Goal: Task Accomplishment & Management: Manage account settings

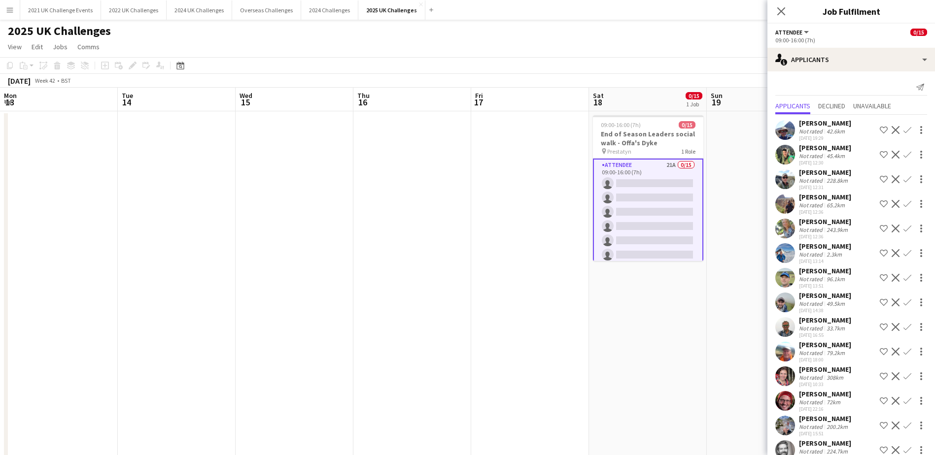
scroll to position [0, 339]
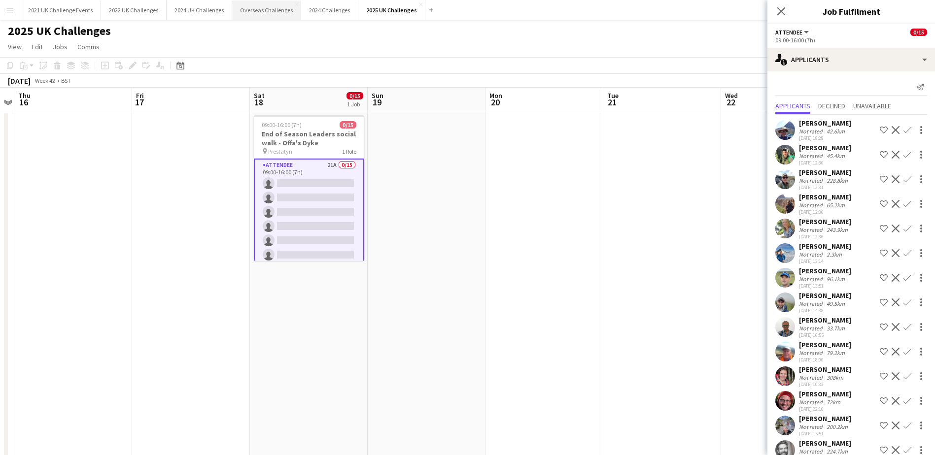
click at [267, 10] on button "Overseas Challenges Close" at bounding box center [266, 9] width 69 height 19
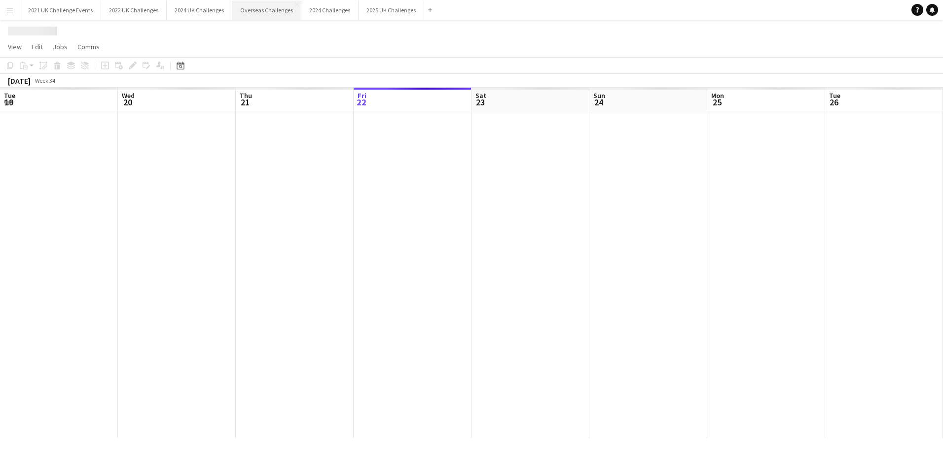
scroll to position [0, 236]
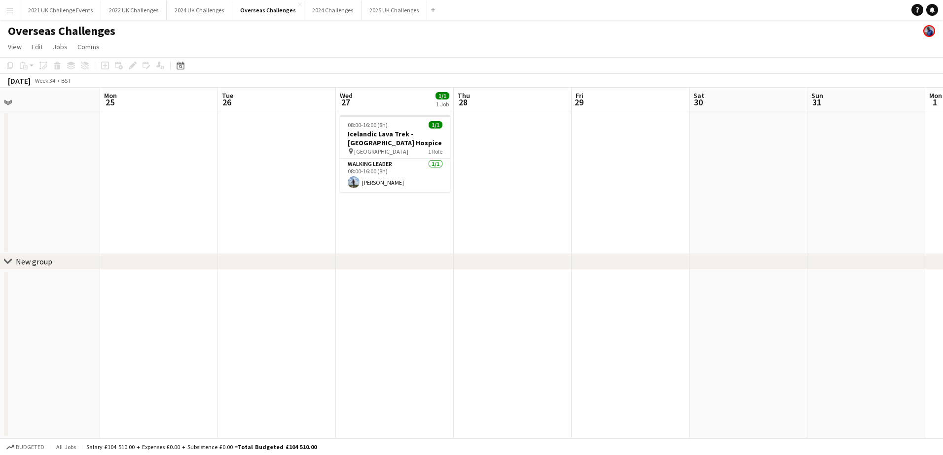
drag, startPoint x: 308, startPoint y: 198, endPoint x: 157, endPoint y: 208, distance: 151.7
click at [155, 209] on app-calendar-viewport "Thu 21 Fri 22 2/2 1 Job Sat 23 Sun 24 Mon 25 Tue 26 Wed 27 1/1 1 Job Thu 28 Fri…" at bounding box center [471, 263] width 943 height 351
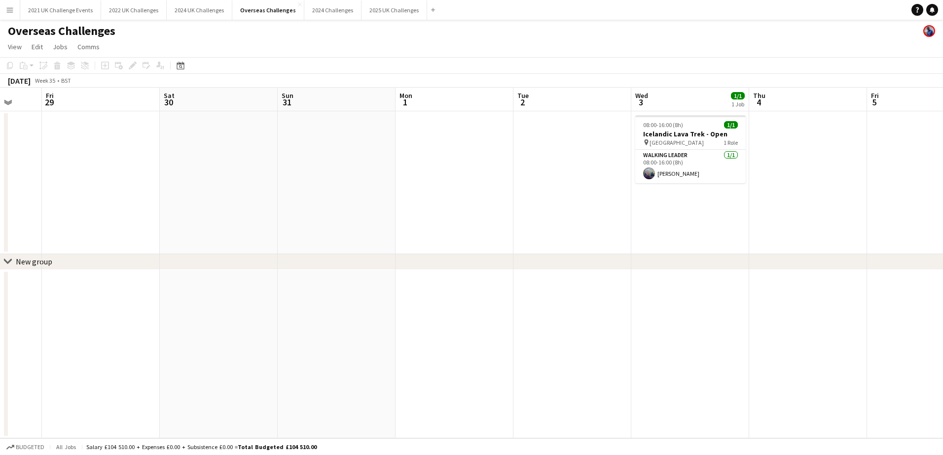
drag, startPoint x: 661, startPoint y: 204, endPoint x: 161, endPoint y: 225, distance: 500.8
click at [161, 225] on app-calendar-viewport "Tue 26 Wed 27 1/1 1 Job Thu 28 Fri 29 Sat 30 Sun 31 Mon 1 Tue 2 Wed 3 1/1 1 Job…" at bounding box center [471, 263] width 943 height 351
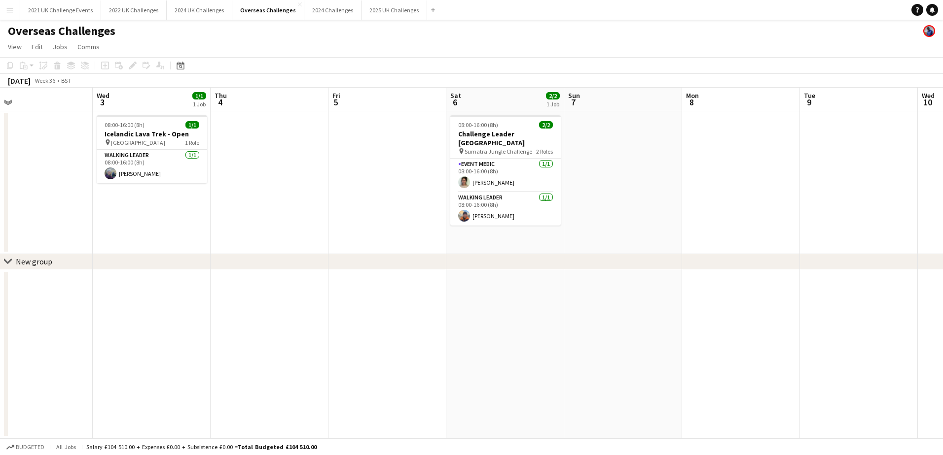
drag, startPoint x: 724, startPoint y: 200, endPoint x: 322, endPoint y: 226, distance: 402.6
click at [324, 228] on app-calendar-viewport "Sat 30 Sun 31 Mon 1 Tue 2 Wed 3 1/1 1 Job Thu 4 Fri 5 Sat 6 2/2 1 Job Sun 7 Mon…" at bounding box center [471, 263] width 943 height 351
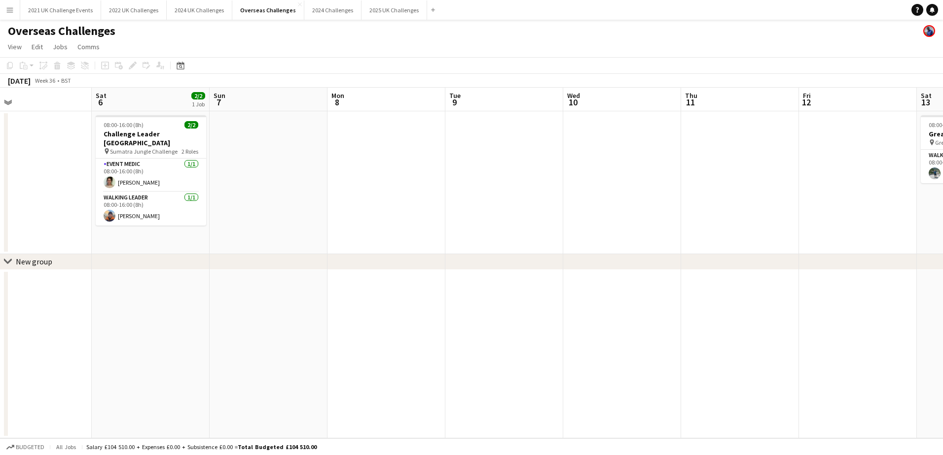
scroll to position [0, 382]
drag, startPoint x: 724, startPoint y: 189, endPoint x: 370, endPoint y: 210, distance: 354.0
click at [370, 210] on app-calendar-viewport "Tue 2 Wed 3 1/1 1 Job Thu 4 Fri 5 Sat 6 2/2 1 Job Sun 7 Mon 8 Tue 9 Wed 10 Thu …" at bounding box center [471, 263] width 943 height 351
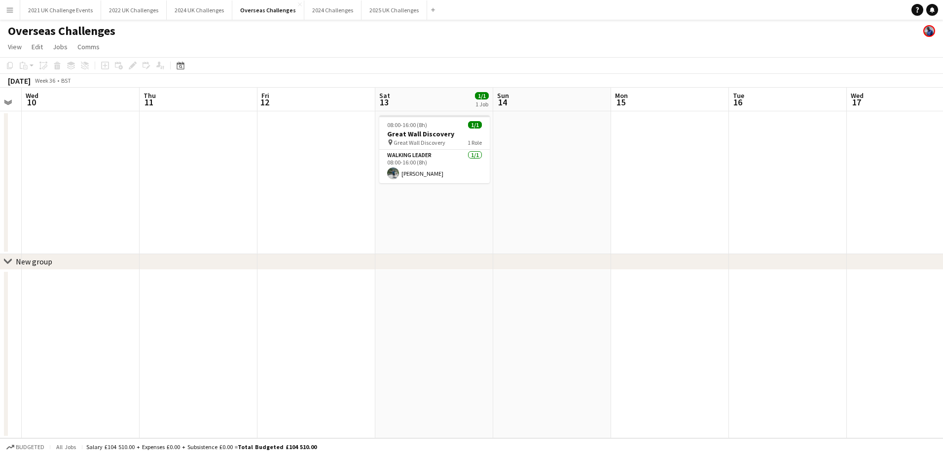
drag, startPoint x: 723, startPoint y: 186, endPoint x: 181, endPoint y: 201, distance: 541.9
click at [181, 201] on app-calendar-viewport "Sun 7 Mon 8 Tue 9 Wed 10 Thu 11 Fri 12 Sat 13 1/1 1 Job Sun 14 Mon 15 Tue 16 We…" at bounding box center [471, 263] width 943 height 351
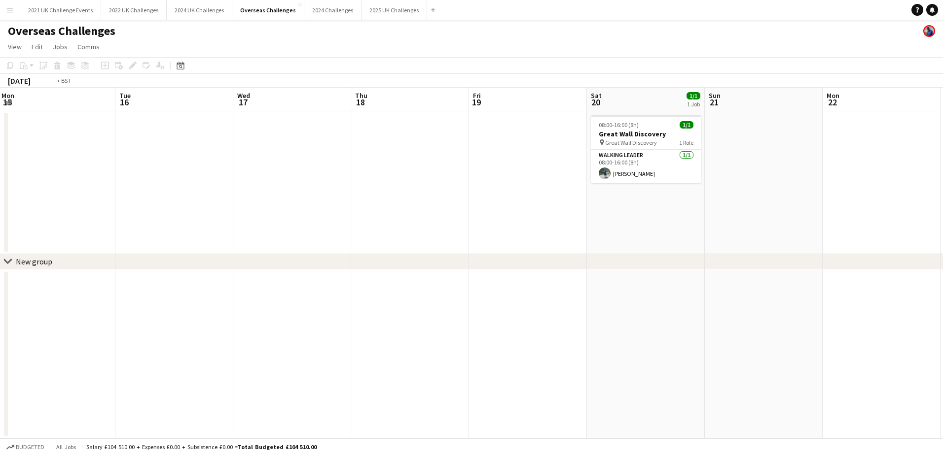
drag, startPoint x: 647, startPoint y: 201, endPoint x: 35, endPoint y: 209, distance: 612.3
click at [35, 209] on app-calendar-viewport "Fri 12 Sat 13 1/1 1 Job Sun 14 Mon 15 Tue 16 Wed 17 Thu 18 Fri 19 Sat 20 1/1 1 …" at bounding box center [471, 263] width 943 height 351
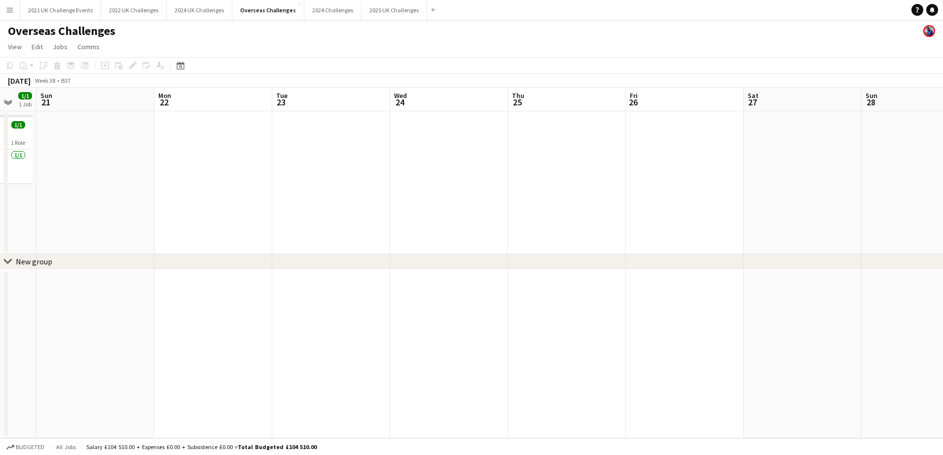
drag, startPoint x: 715, startPoint y: 208, endPoint x: 39, endPoint y: 202, distance: 675.9
click at [27, 206] on app-calendar-viewport "Thu 18 Fri 19 Sat 20 1/1 1 Job Sun 21 Mon 22 Tue 23 Wed 24 Thu 25 Fri 26 Sat 27…" at bounding box center [471, 263] width 943 height 351
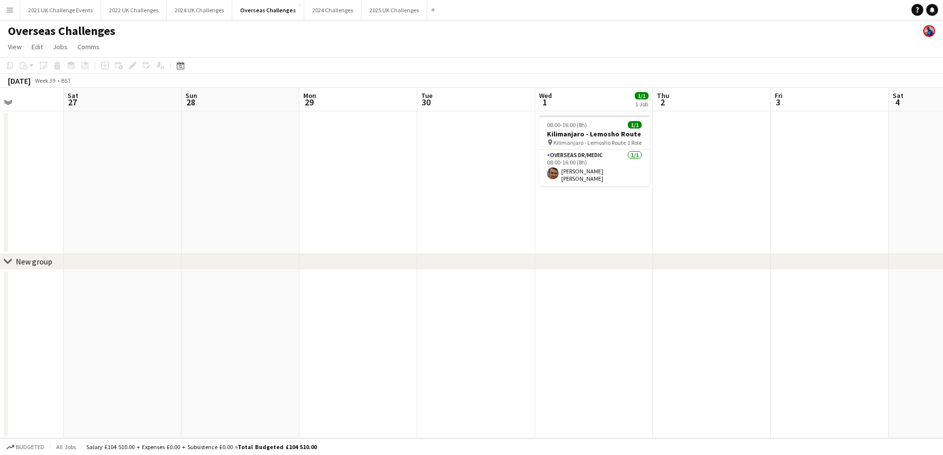
drag, startPoint x: 560, startPoint y: 181, endPoint x: -2, endPoint y: 199, distance: 562.8
click at [0, 199] on html "Menu Boards Boards Boards All jobs Status Workforce Workforce My Workforce Recr…" at bounding box center [471, 227] width 943 height 455
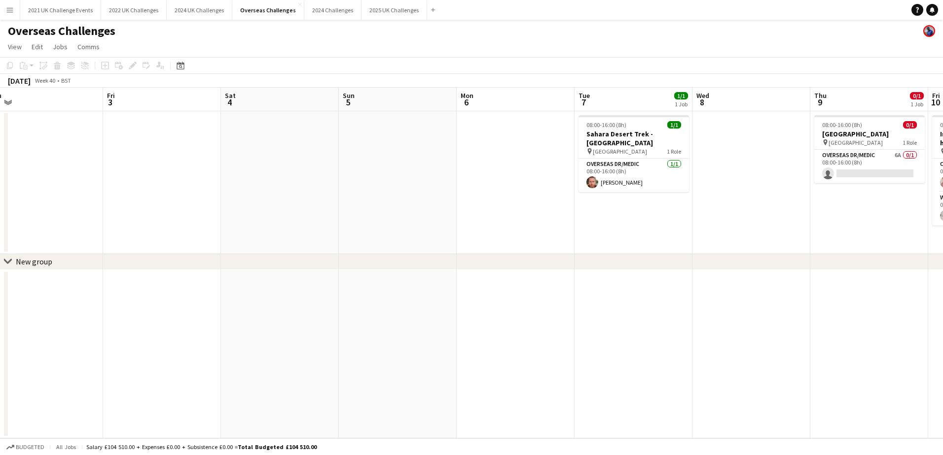
drag, startPoint x: 789, startPoint y: 203, endPoint x: 123, endPoint y: 217, distance: 666.1
click at [121, 218] on app-calendar-viewport "Mon 29 Tue 30 Wed 1 1/1 1 Job Thu 2 Fri 3 Sat 4 Sun 5 Mon 6 Tue 7 1/1 1 Job Wed…" at bounding box center [471, 263] width 943 height 351
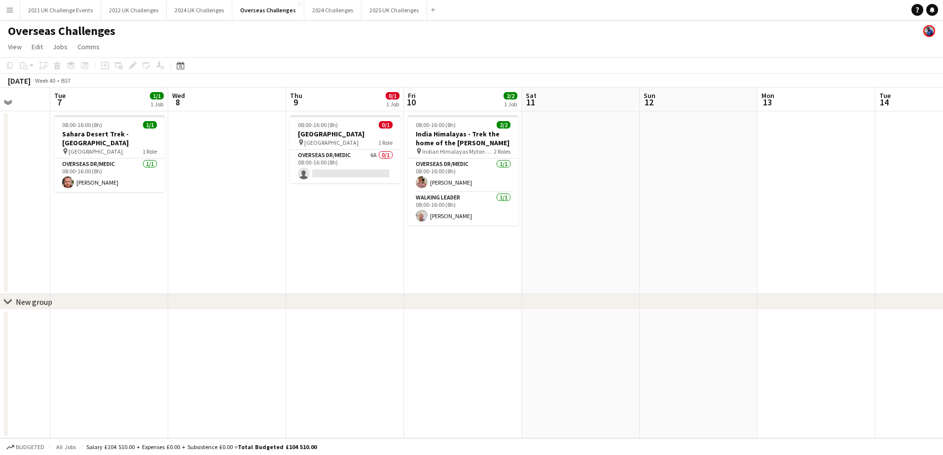
drag, startPoint x: 863, startPoint y: 219, endPoint x: 339, endPoint y: 235, distance: 524.2
click at [339, 235] on app-calendar-viewport "Sat 4 Sun 5 Mon 6 Tue 7 1/1 1 Job Wed 8 Thu 9 0/1 1 Job Fri 10 2/2 1 Job Sat 11…" at bounding box center [471, 263] width 943 height 351
click at [361, 167] on app-card-role "Overseas Dr/Medic 6A 0/1 08:00-16:00 (8h) single-neutral-actions" at bounding box center [344, 167] width 110 height 34
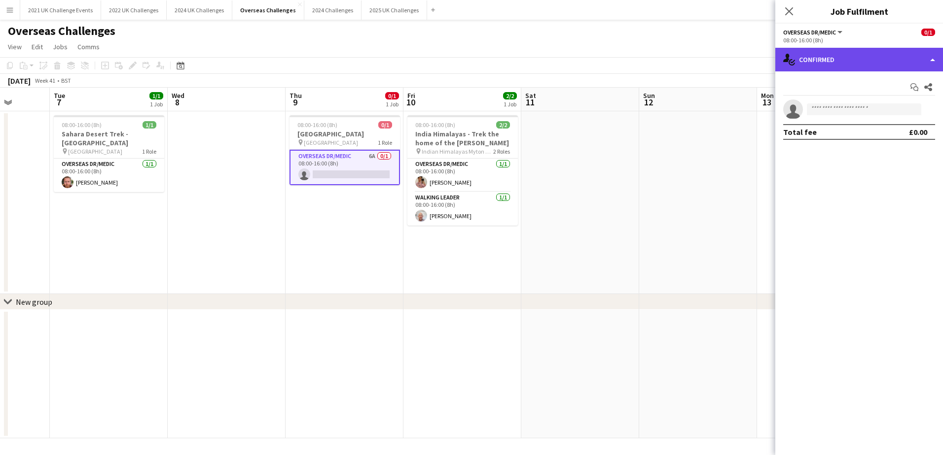
click at [865, 64] on div "single-neutral-actions-check-2 Confirmed" at bounding box center [859, 60] width 168 height 24
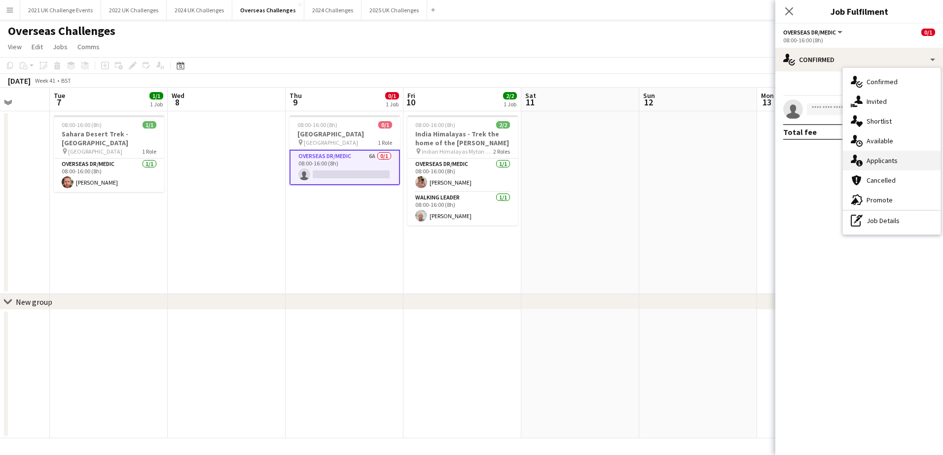
click at [881, 163] on div "single-neutral-actions-information Applicants" at bounding box center [891, 161] width 98 height 20
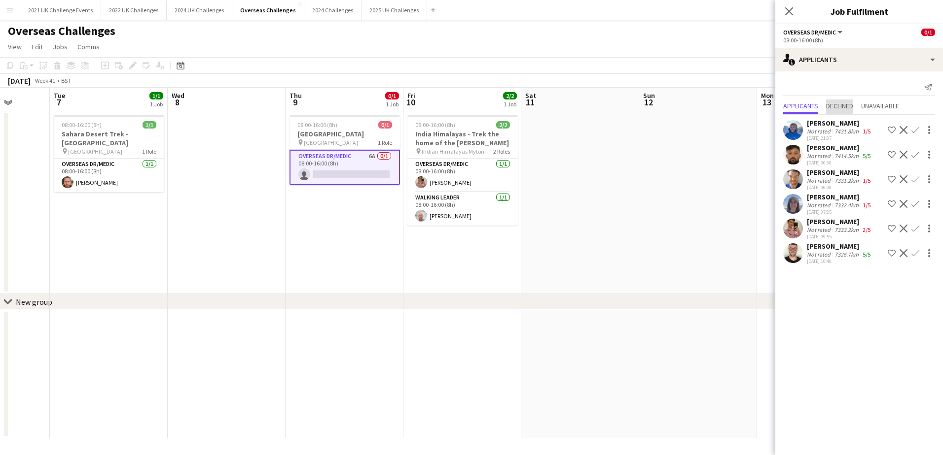
click at [831, 107] on span "Declined" at bounding box center [839, 106] width 27 height 7
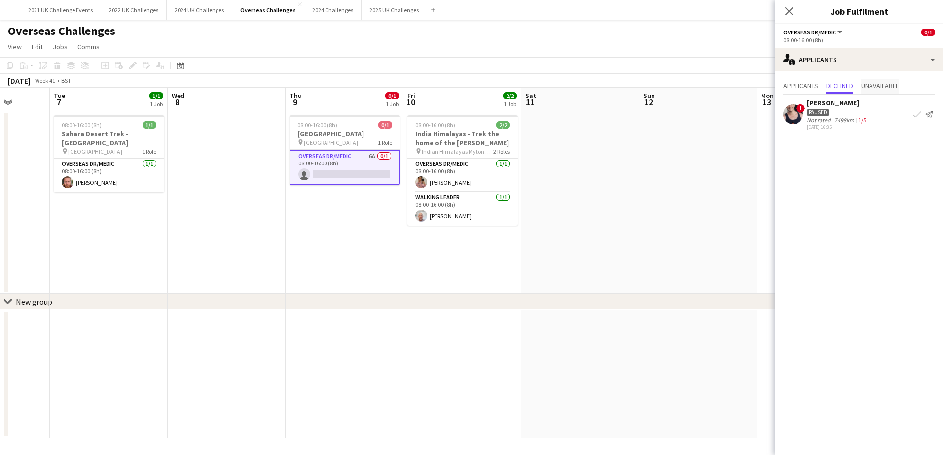
click at [880, 84] on span "Unavailable" at bounding box center [880, 85] width 38 height 7
click at [801, 88] on span "Applicants" at bounding box center [800, 85] width 35 height 7
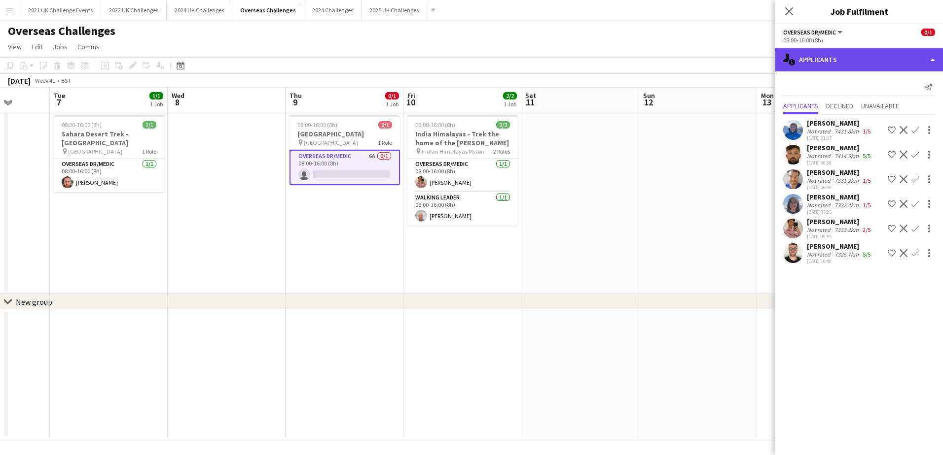
click at [832, 61] on div "single-neutral-actions-information Applicants" at bounding box center [859, 60] width 168 height 24
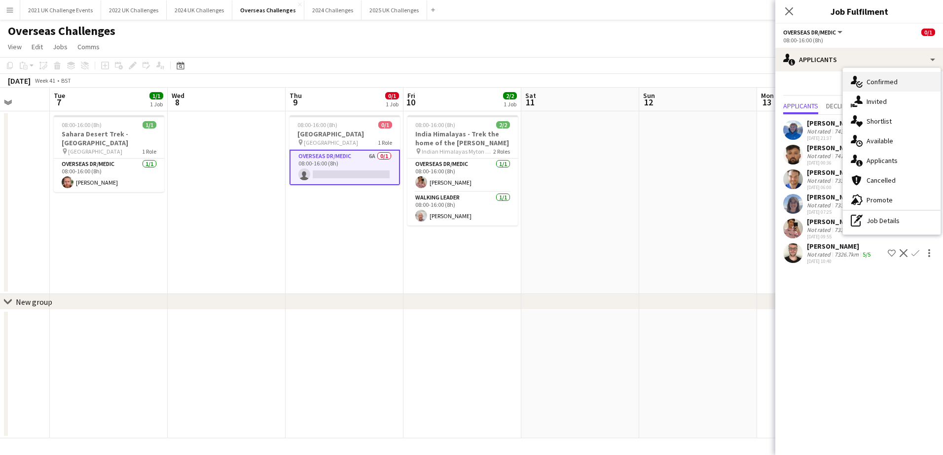
click at [866, 82] on div "single-neutral-actions-check-2 Confirmed" at bounding box center [891, 82] width 98 height 20
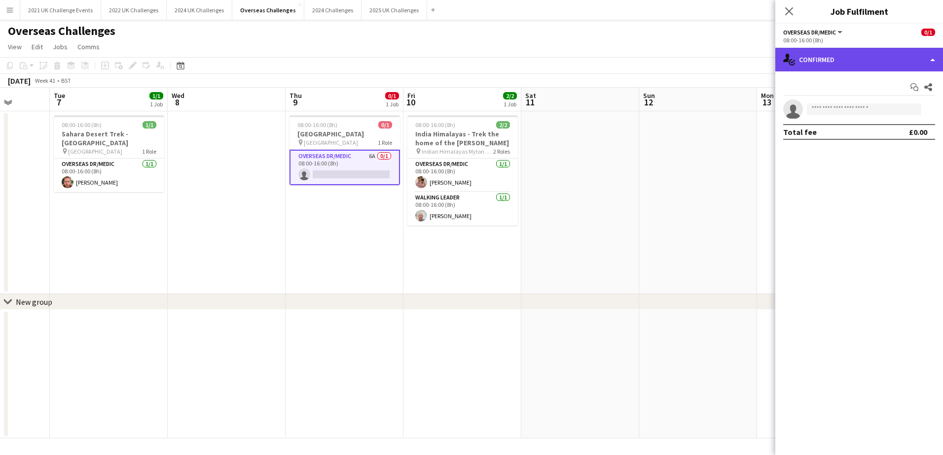
click at [828, 59] on div "single-neutral-actions-check-2 Confirmed" at bounding box center [859, 60] width 168 height 24
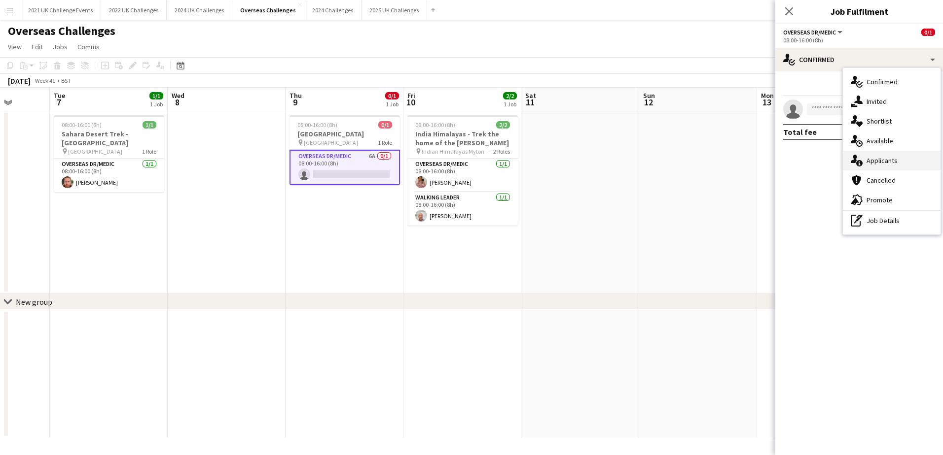
click at [903, 159] on div "single-neutral-actions-information Applicants" at bounding box center [891, 161] width 98 height 20
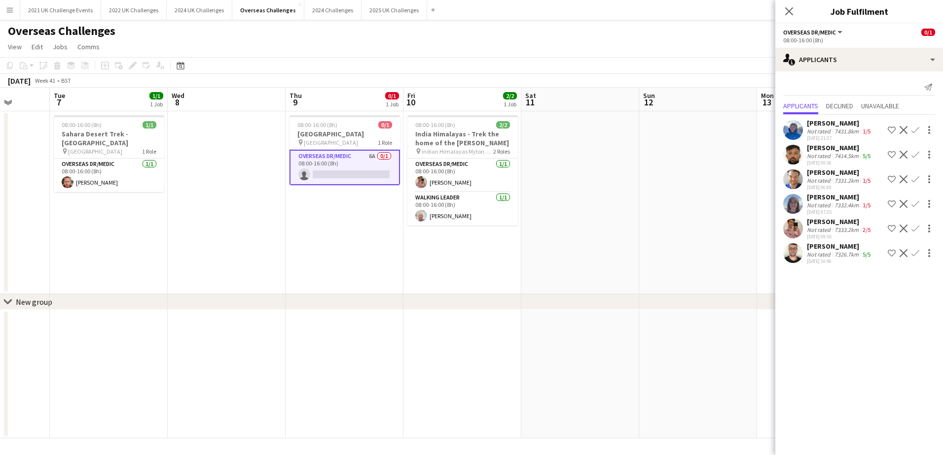
click at [7, 9] on app-icon "Menu" at bounding box center [10, 10] width 8 height 8
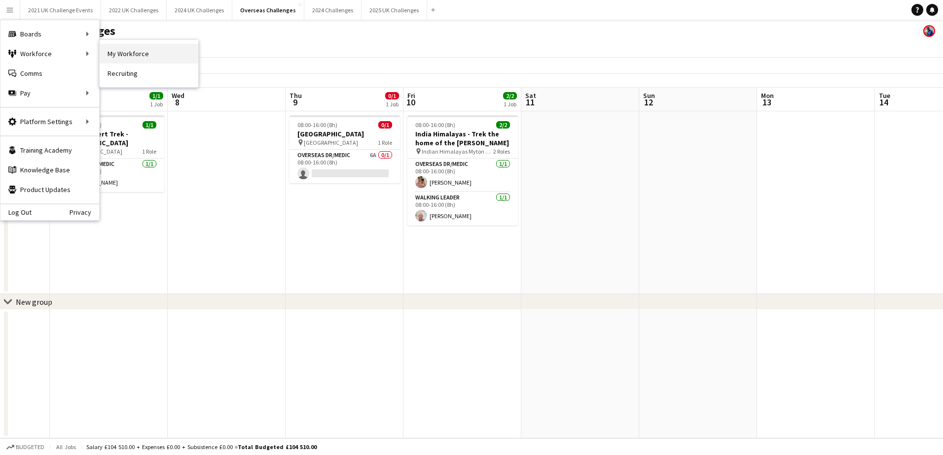
click at [115, 52] on link "My Workforce" at bounding box center [149, 54] width 99 height 20
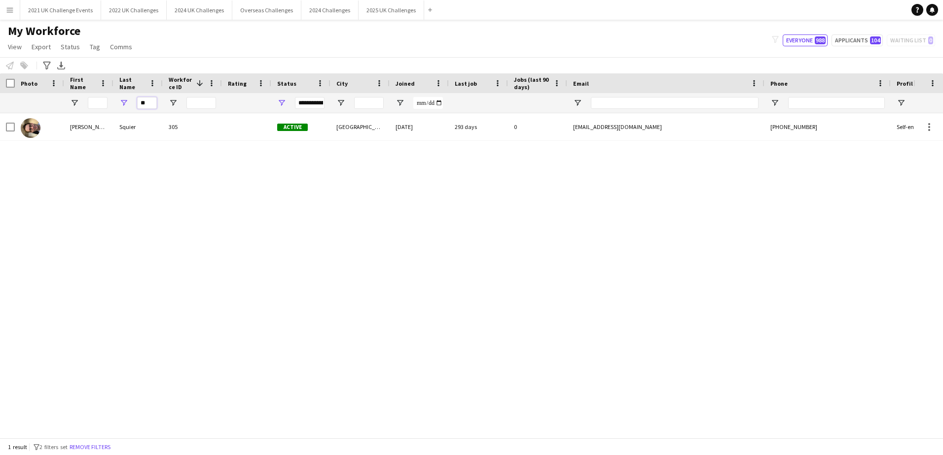
drag, startPoint x: 149, startPoint y: 104, endPoint x: 117, endPoint y: 105, distance: 32.0
click at [117, 105] on div "**" at bounding box center [137, 103] width 49 height 20
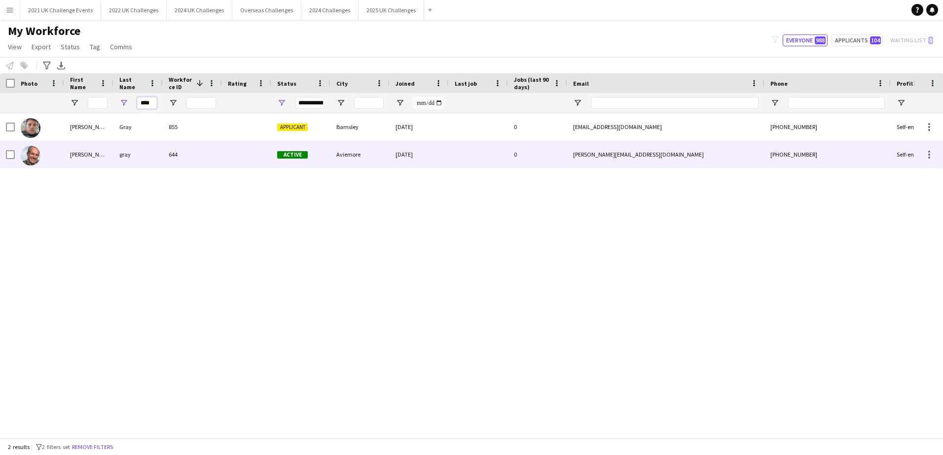
type input "****"
click at [70, 154] on div "[PERSON_NAME]" at bounding box center [88, 154] width 49 height 27
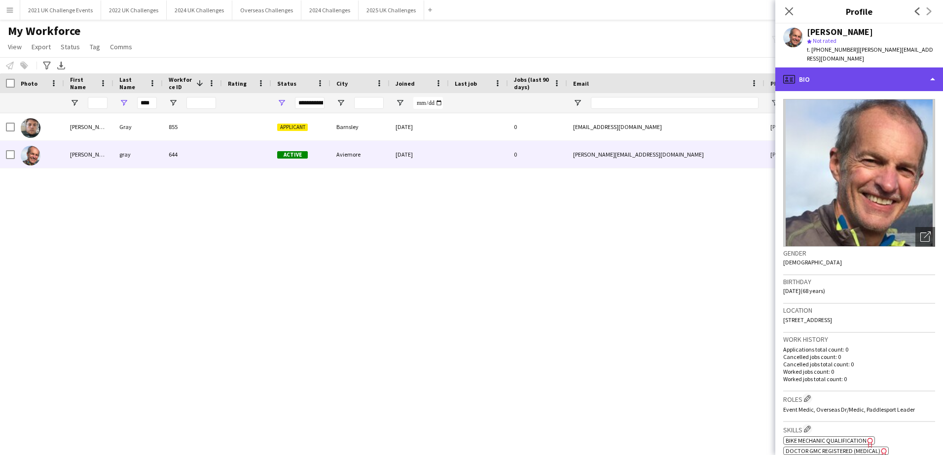
click at [865, 76] on div "profile Bio" at bounding box center [859, 80] width 168 height 24
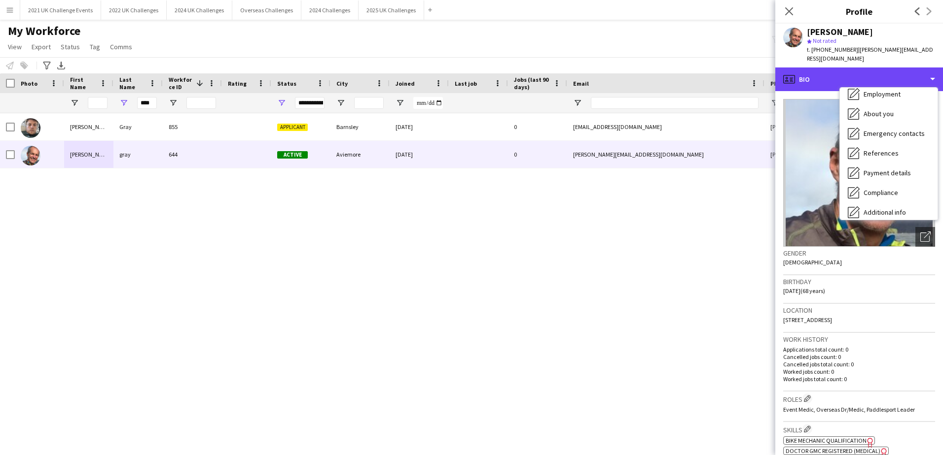
scroll to position [112, 0]
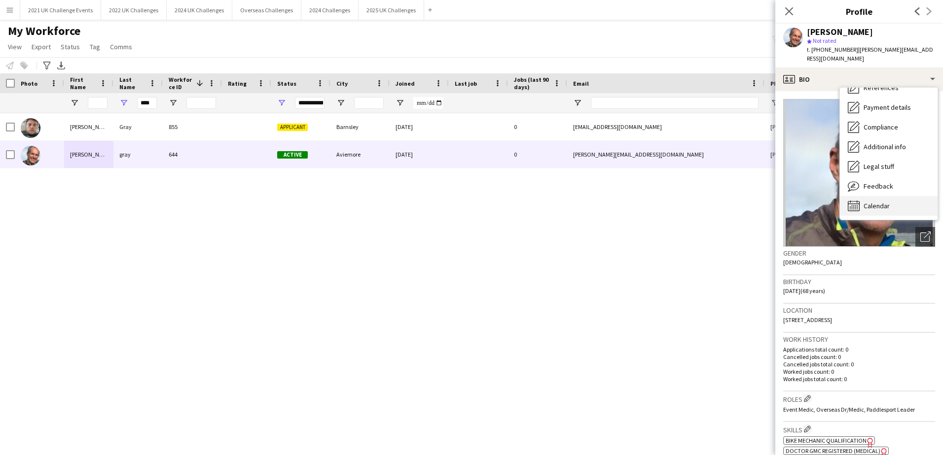
click at [897, 196] on div "Calendar Calendar" at bounding box center [888, 206] width 98 height 20
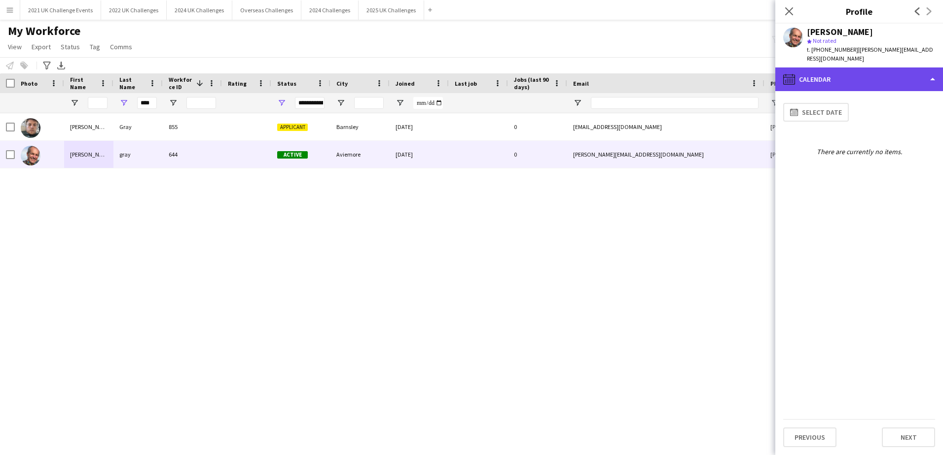
click at [890, 75] on div "calendar-full Calendar" at bounding box center [859, 80] width 168 height 24
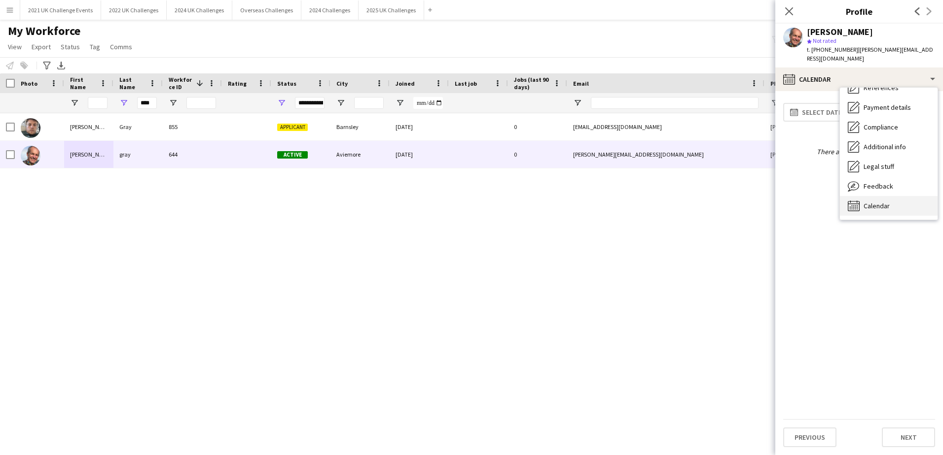
click at [899, 196] on div "Calendar Calendar" at bounding box center [888, 206] width 98 height 20
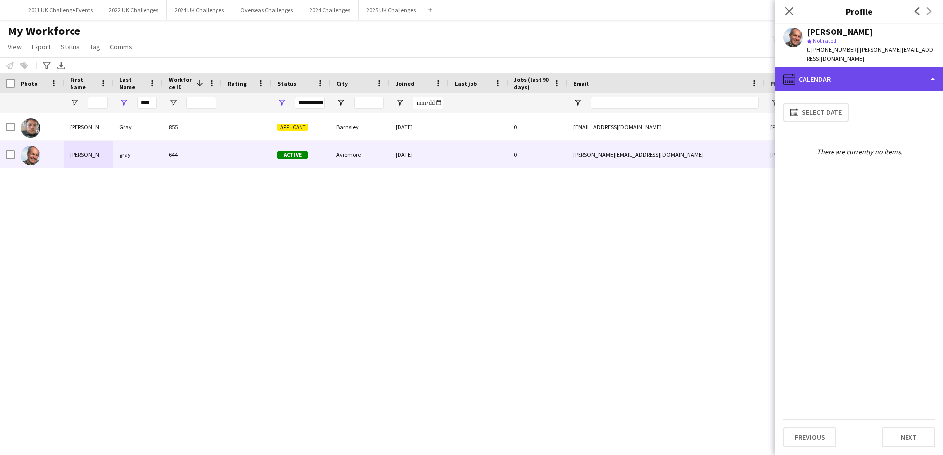
click at [863, 68] on div "calendar-full Calendar" at bounding box center [859, 80] width 168 height 24
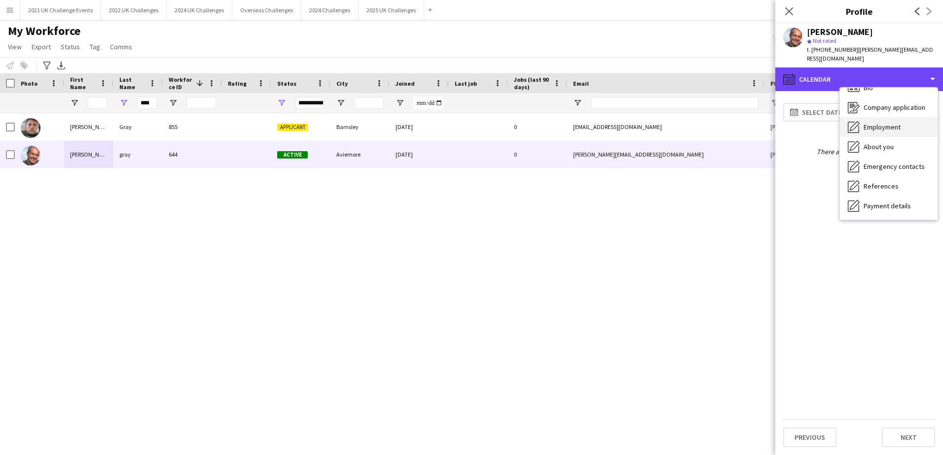
scroll to position [0, 0]
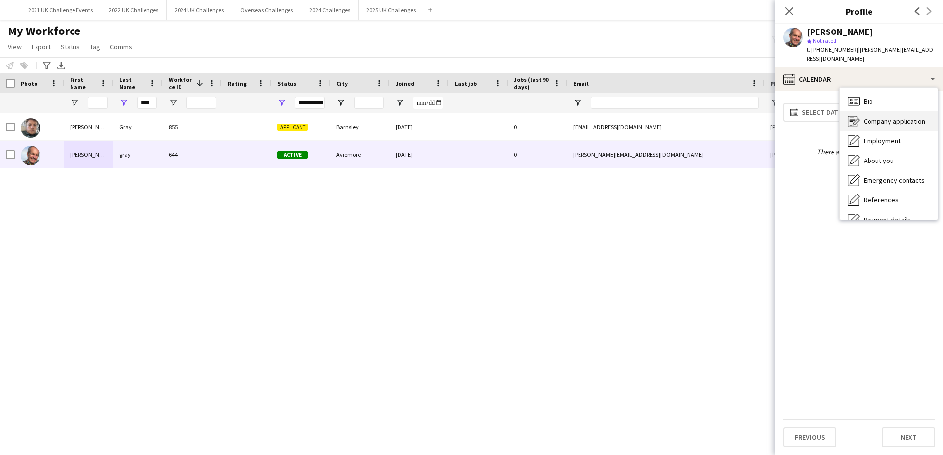
click at [893, 117] on span "Company application" at bounding box center [894, 121] width 62 height 9
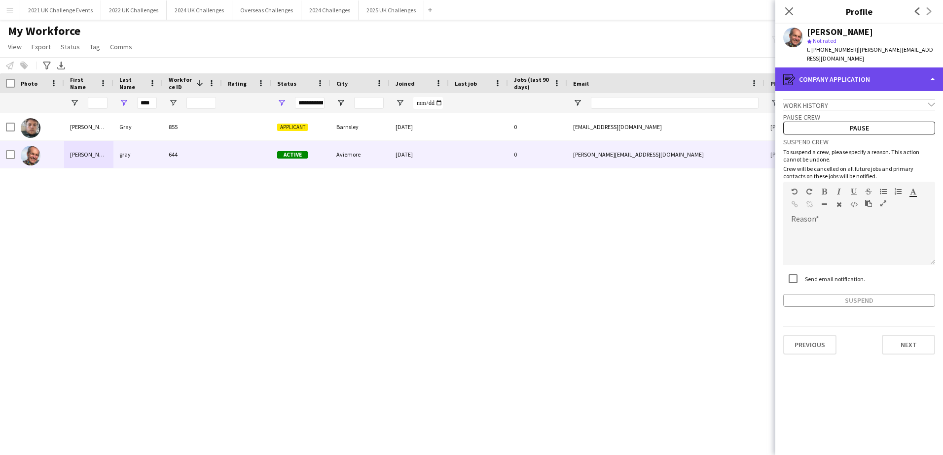
click at [871, 81] on div "register Company application" at bounding box center [859, 80] width 168 height 24
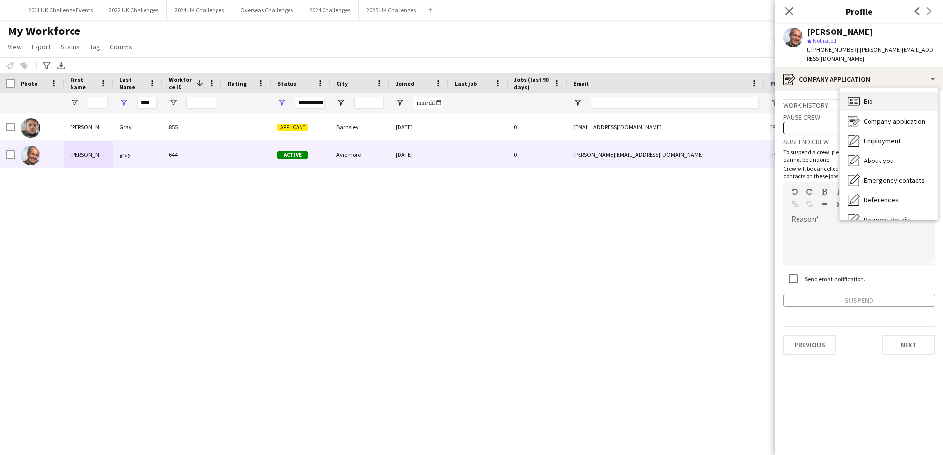
click at [878, 93] on div "Bio Bio" at bounding box center [888, 102] width 98 height 20
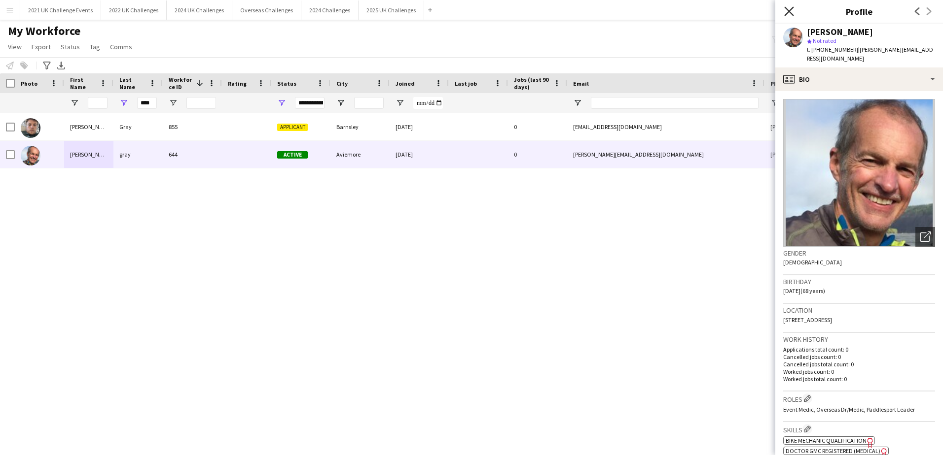
click at [787, 12] on icon "Close pop-in" at bounding box center [788, 10] width 9 height 9
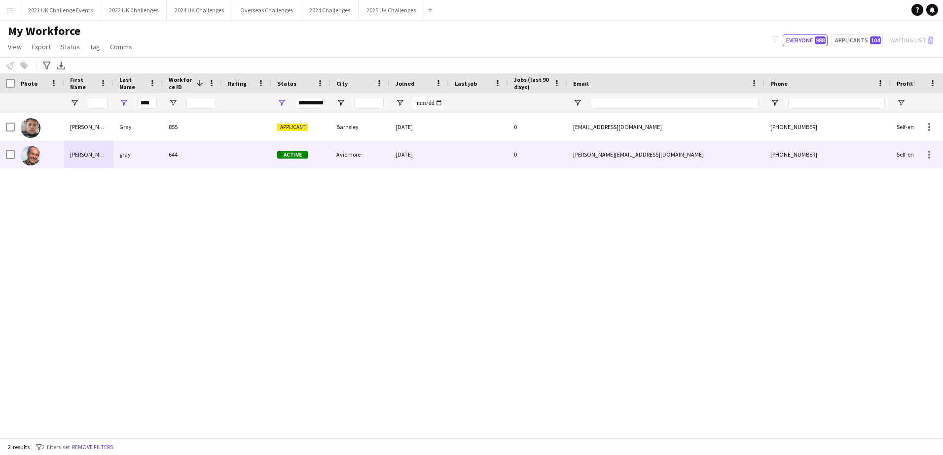
click at [343, 164] on div "Aviemore" at bounding box center [359, 154] width 59 height 27
